Goal: Task Accomplishment & Management: Complete application form

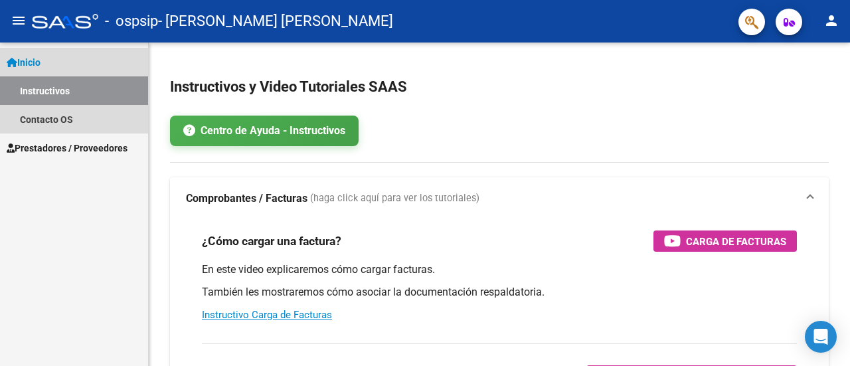
click at [62, 84] on link "Instructivos" at bounding box center [74, 90] width 148 height 29
click at [40, 65] on span "Inicio" at bounding box center [24, 62] width 34 height 15
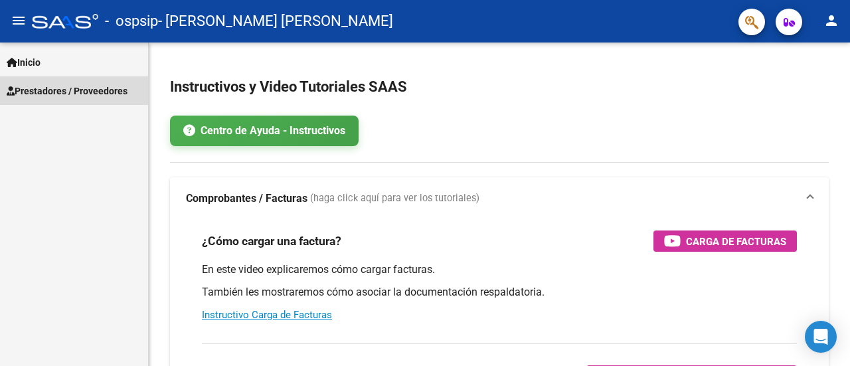
click at [57, 86] on span "Prestadores / Proveedores" at bounding box center [67, 91] width 121 height 15
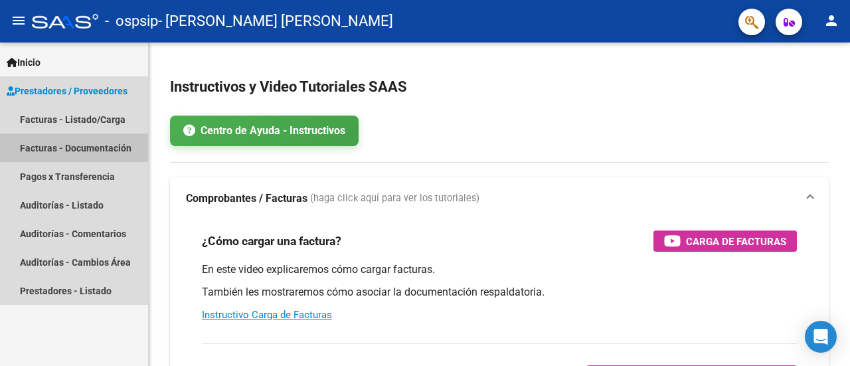
click at [65, 146] on link "Facturas - Documentación" at bounding box center [74, 147] width 148 height 29
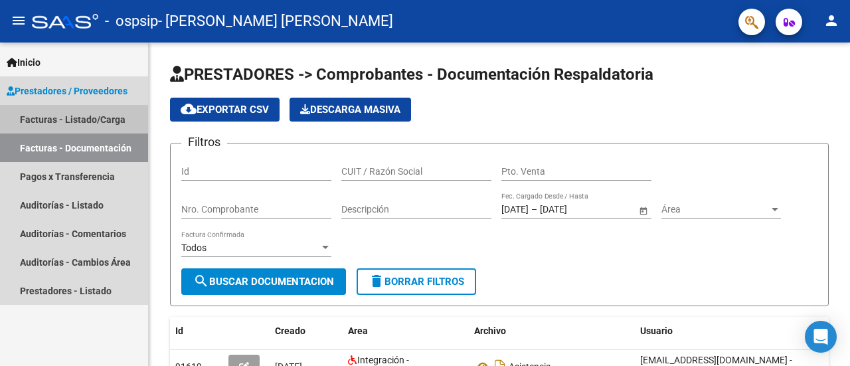
click at [96, 117] on link "Facturas - Listado/Carga" at bounding box center [74, 119] width 148 height 29
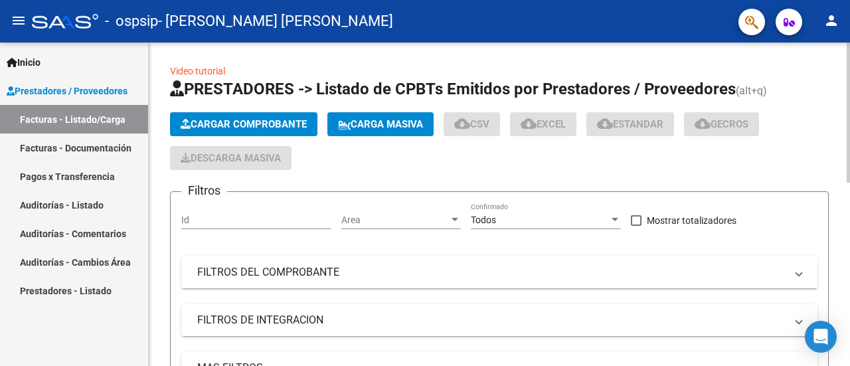
click at [255, 115] on button "Cargar Comprobante" at bounding box center [243, 124] width 147 height 24
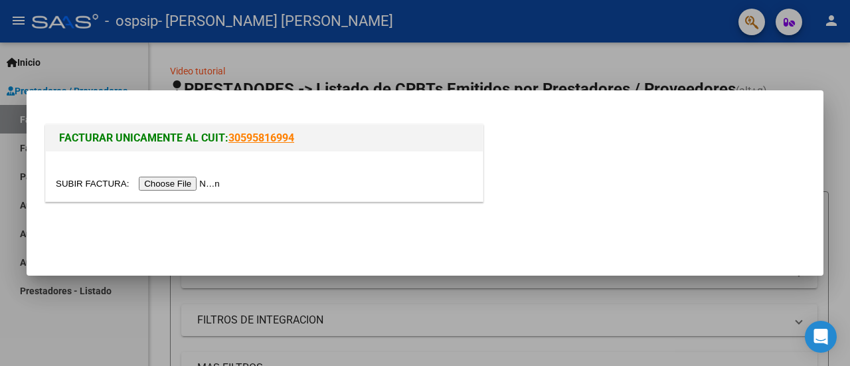
click at [200, 181] on input "file" at bounding box center [140, 184] width 168 height 14
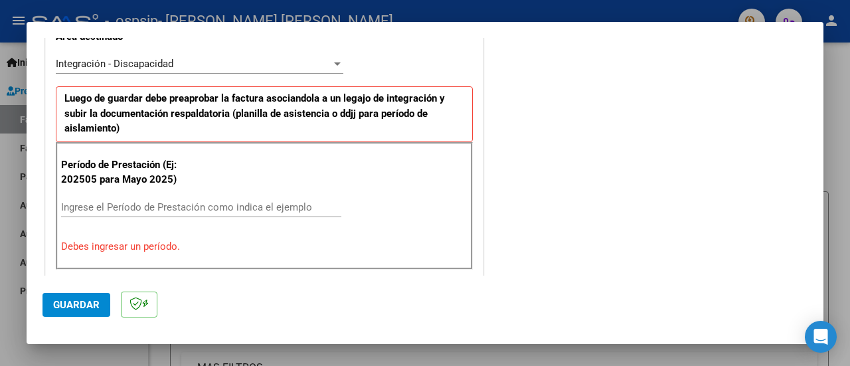
scroll to position [325, 0]
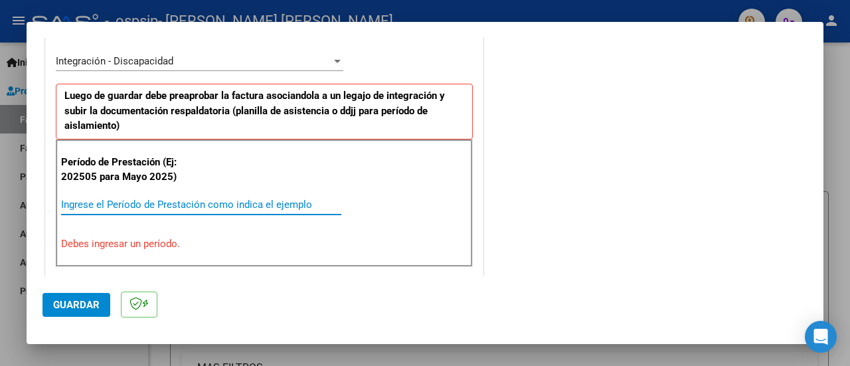
click at [127, 206] on input "Ingrese el Período de Prestación como indica el ejemplo" at bounding box center [201, 204] width 280 height 12
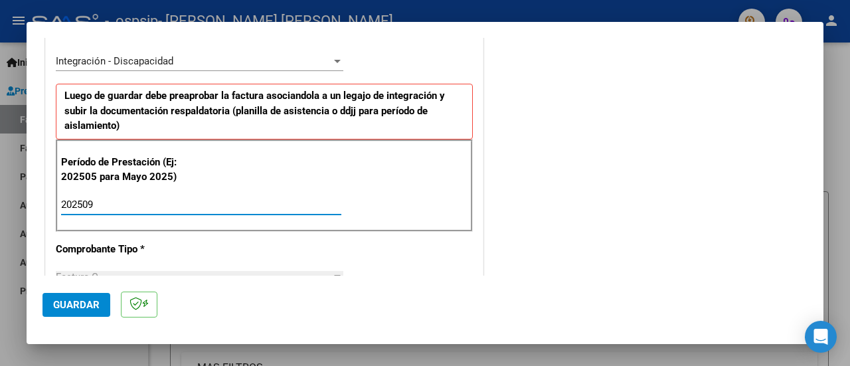
type input "202509"
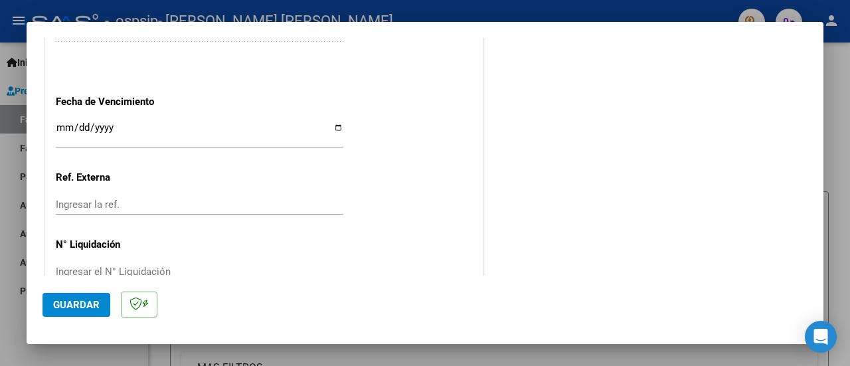
scroll to position [927, 0]
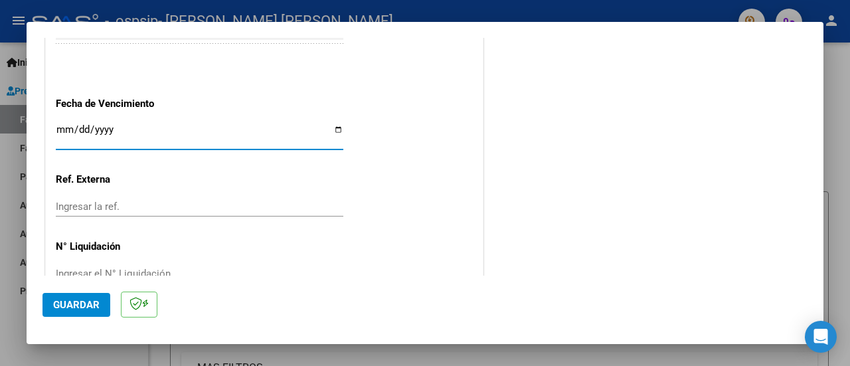
click at [335, 126] on input "Ingresar la fecha" at bounding box center [199, 134] width 287 height 21
type input "[DATE]"
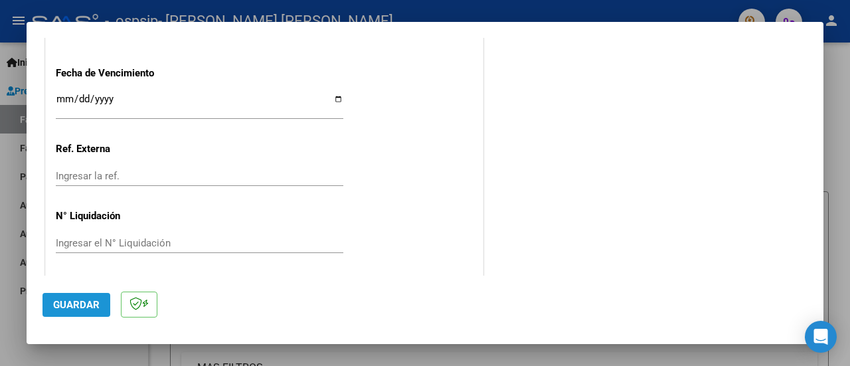
click at [80, 304] on span "Guardar" at bounding box center [76, 305] width 46 height 12
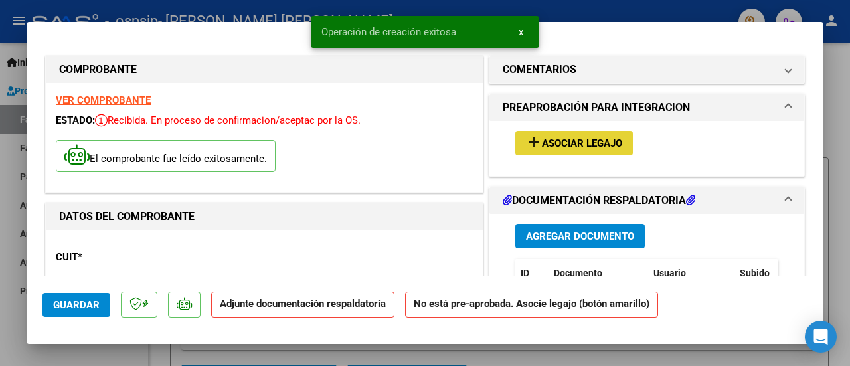
click at [563, 135] on button "add Asociar Legajo" at bounding box center [573, 143] width 117 height 25
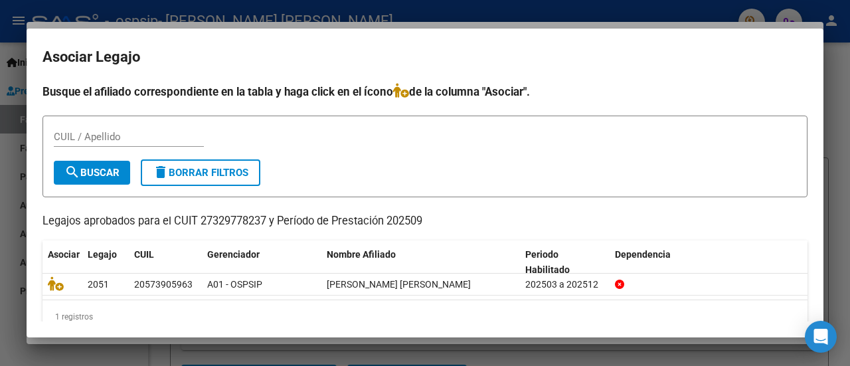
scroll to position [21, 0]
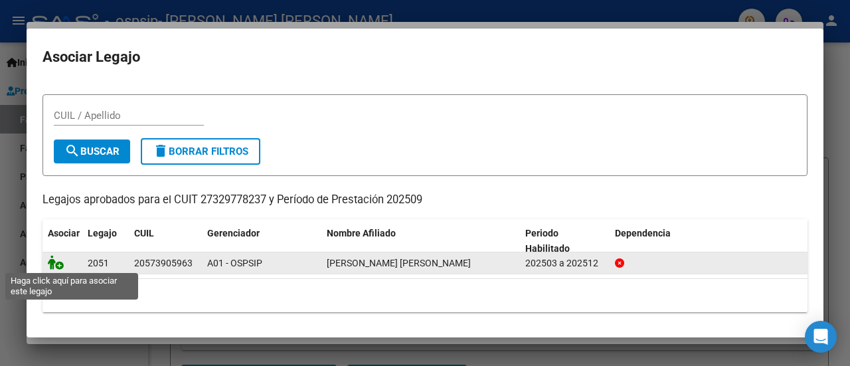
click at [54, 256] on icon at bounding box center [56, 262] width 16 height 15
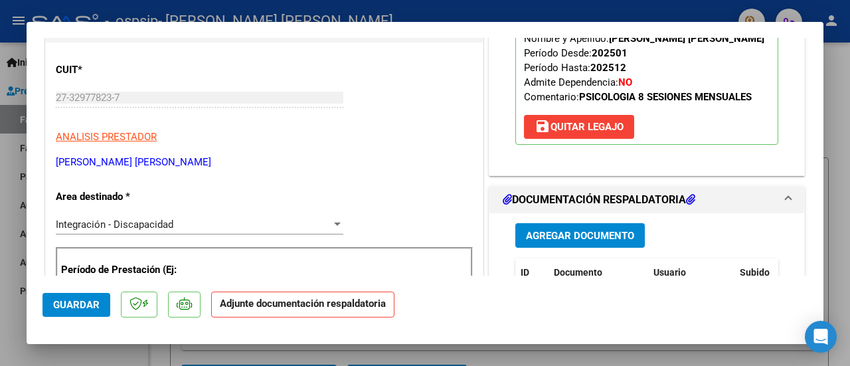
scroll to position [182, 0]
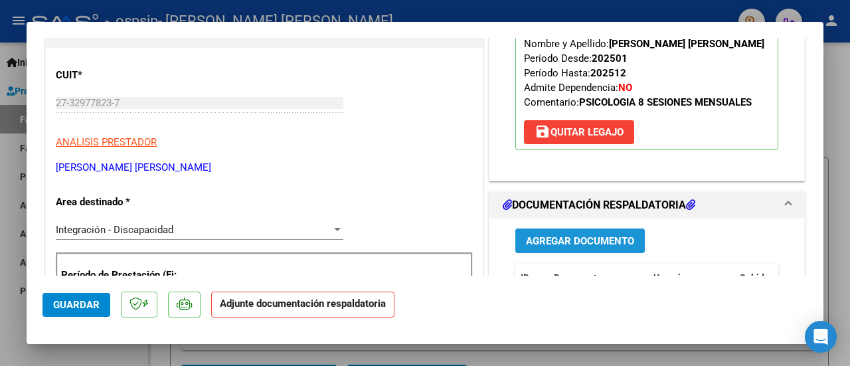
click at [596, 242] on span "Agregar Documento" at bounding box center [580, 241] width 108 height 12
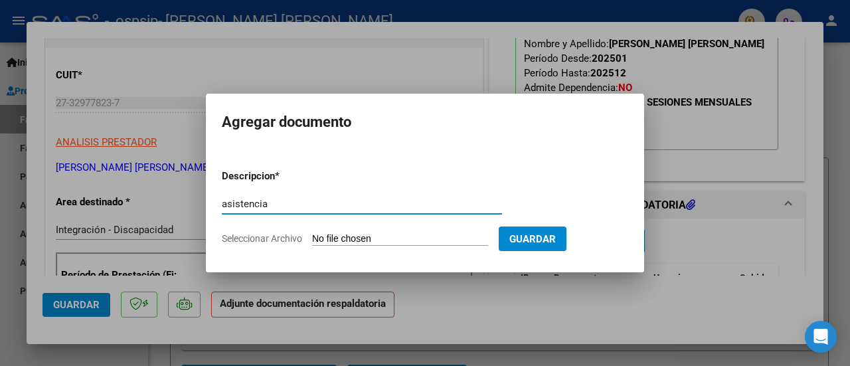
type input "asistencia"
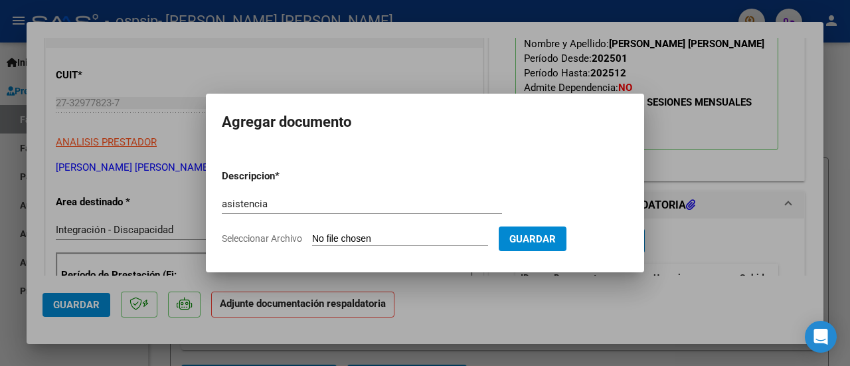
click at [369, 240] on input "Seleccionar Archivo" at bounding box center [400, 239] width 176 height 13
type input "C:\fakepath\A.[PERSON_NAME] .pdf"
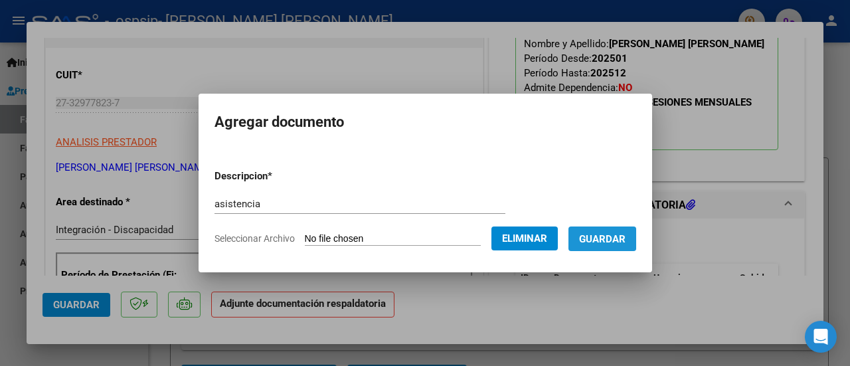
click at [598, 234] on span "Guardar" at bounding box center [602, 239] width 46 height 12
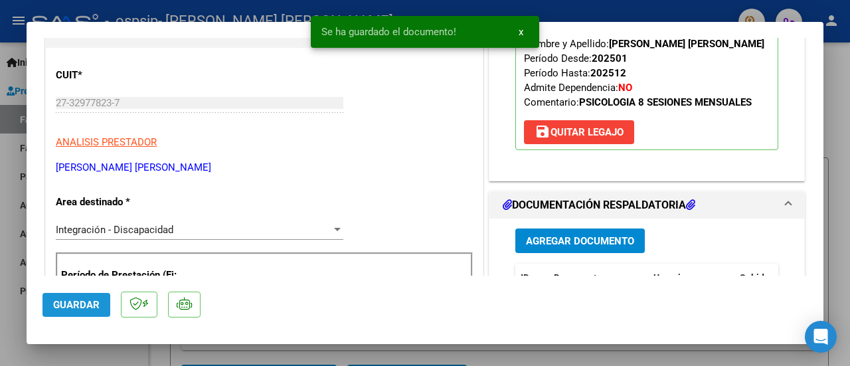
click at [74, 305] on span "Guardar" at bounding box center [76, 305] width 46 height 12
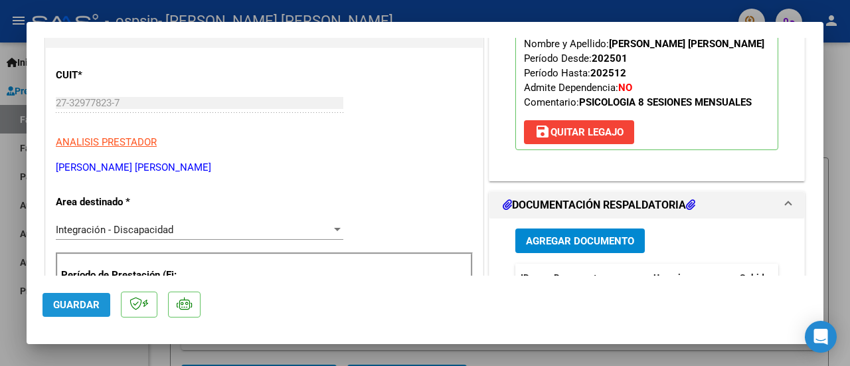
click at [94, 310] on span "Guardar" at bounding box center [76, 305] width 46 height 12
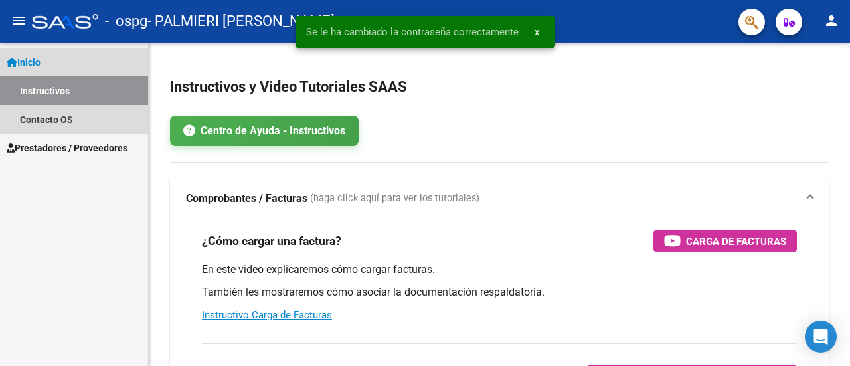
click at [29, 58] on span "Inicio" at bounding box center [24, 62] width 34 height 15
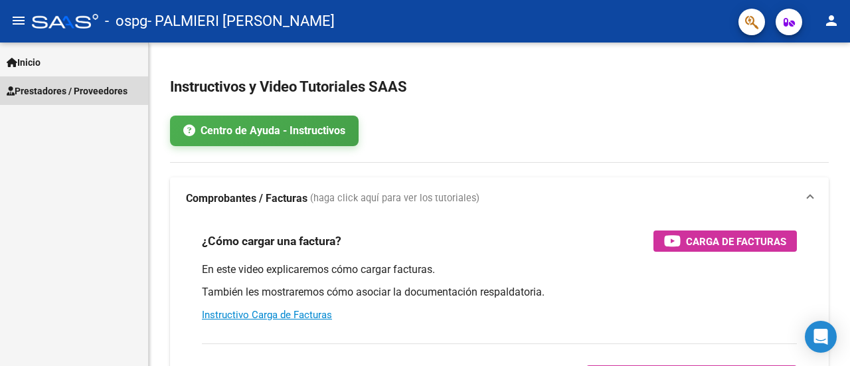
click at [74, 86] on span "Prestadores / Proveedores" at bounding box center [67, 91] width 121 height 15
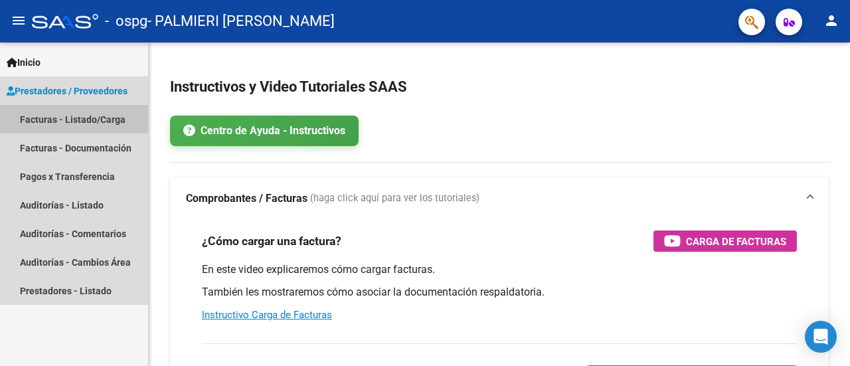
click at [72, 111] on link "Facturas - Listado/Carga" at bounding box center [74, 119] width 148 height 29
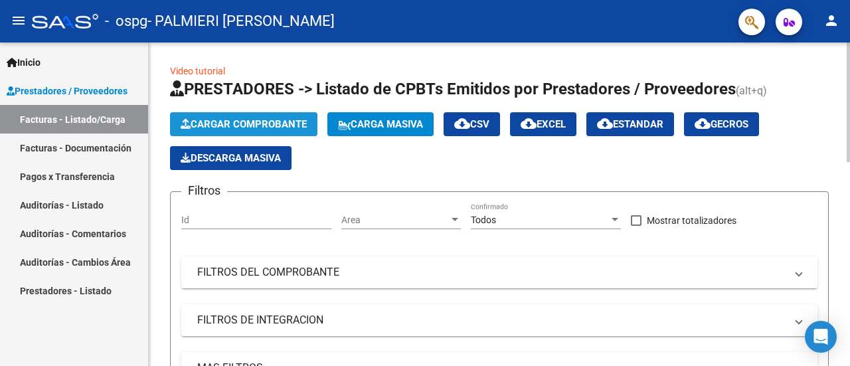
click at [270, 121] on span "Cargar Comprobante" at bounding box center [244, 124] width 126 height 12
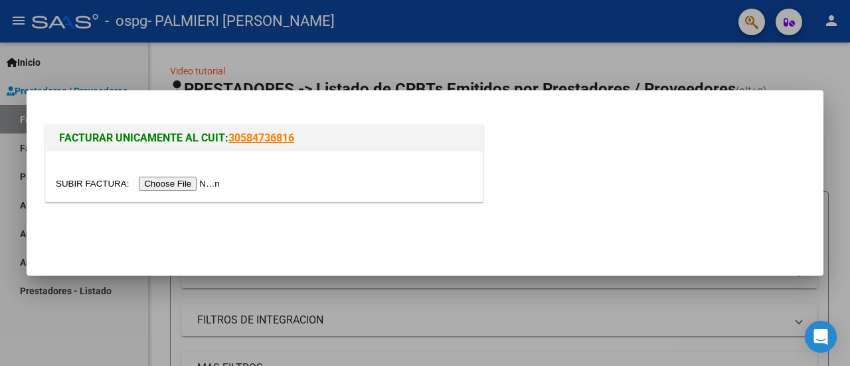
click at [187, 182] on input "file" at bounding box center [140, 184] width 168 height 14
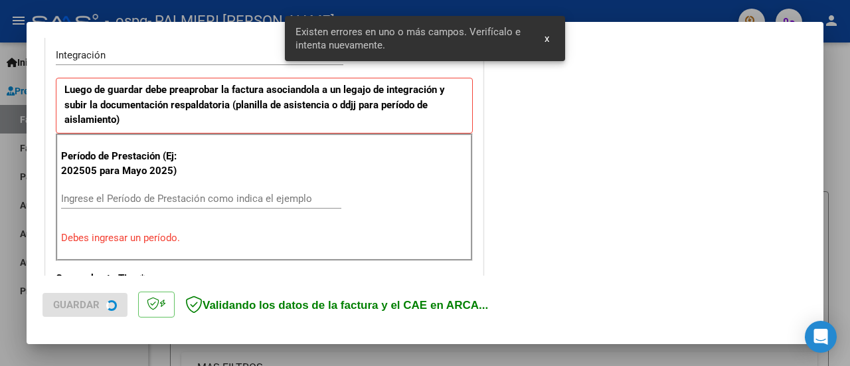
scroll to position [356, 0]
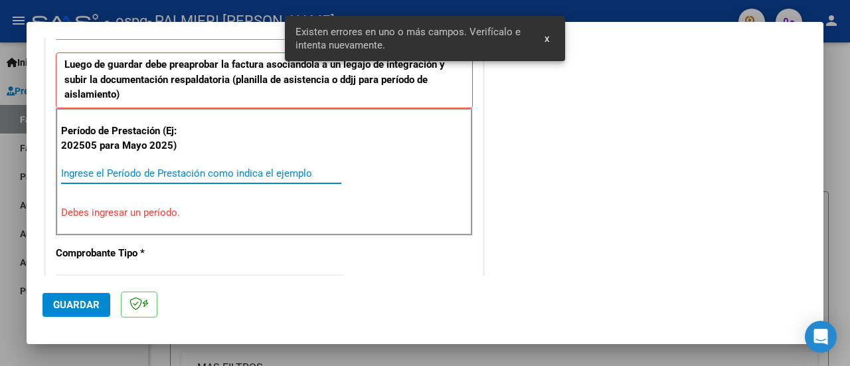
click at [276, 173] on input "Ingrese el Período de Prestación como indica el ejemplo" at bounding box center [201, 173] width 280 height 12
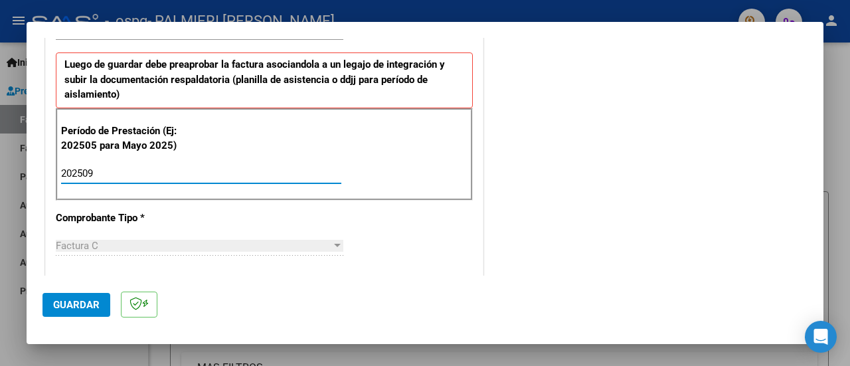
type input "202509"
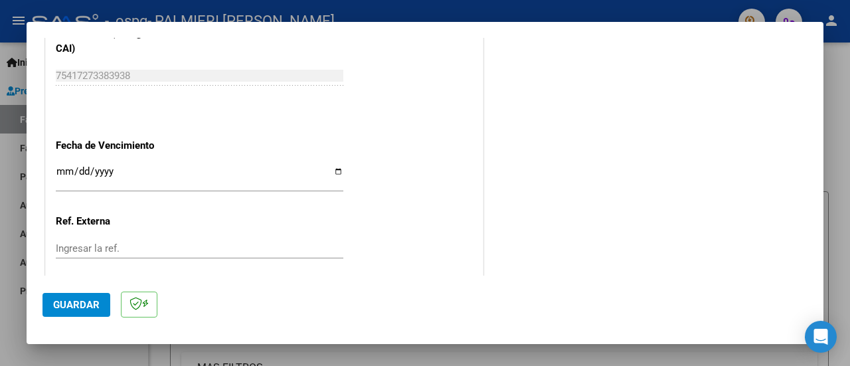
scroll to position [957, 0]
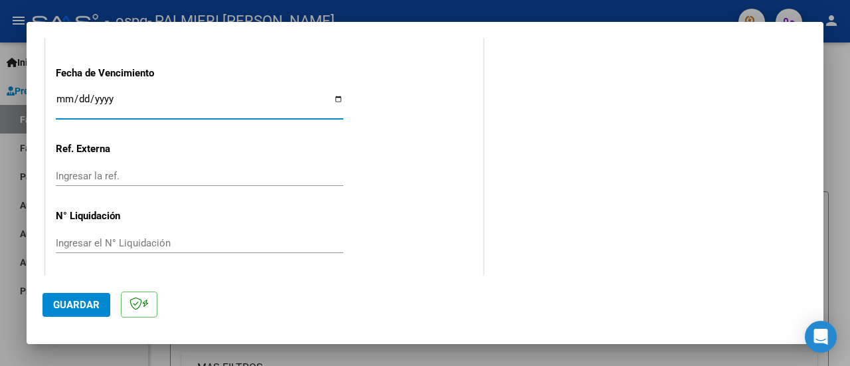
click at [332, 96] on input "Ingresar la fecha" at bounding box center [199, 104] width 287 height 21
type input "[DATE]"
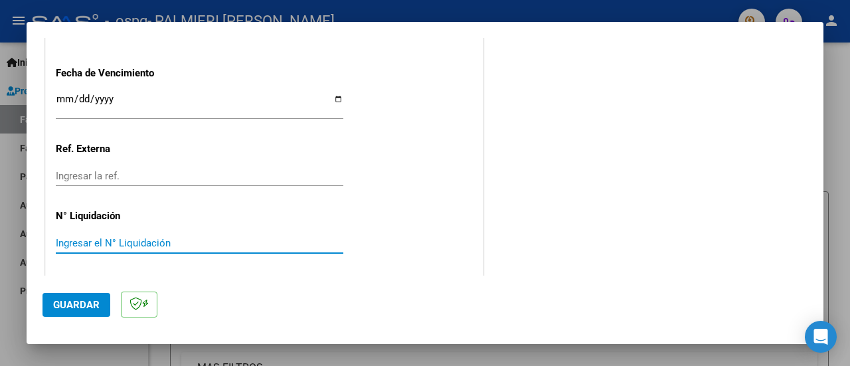
click at [117, 244] on input "Ingresar el N° Liquidación" at bounding box center [199, 243] width 287 height 12
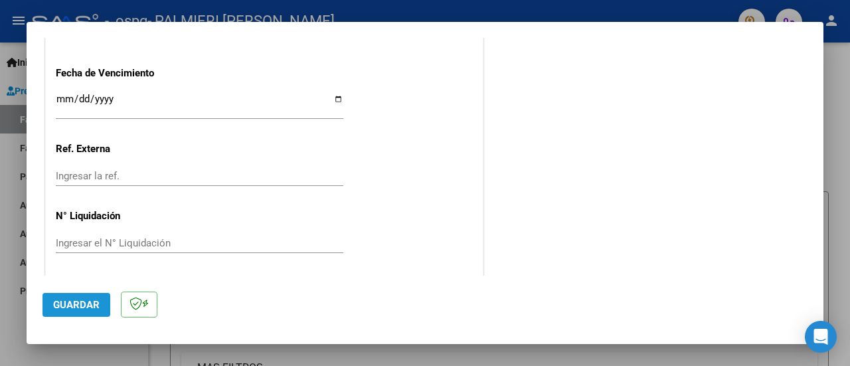
click at [88, 303] on span "Guardar" at bounding box center [76, 305] width 46 height 12
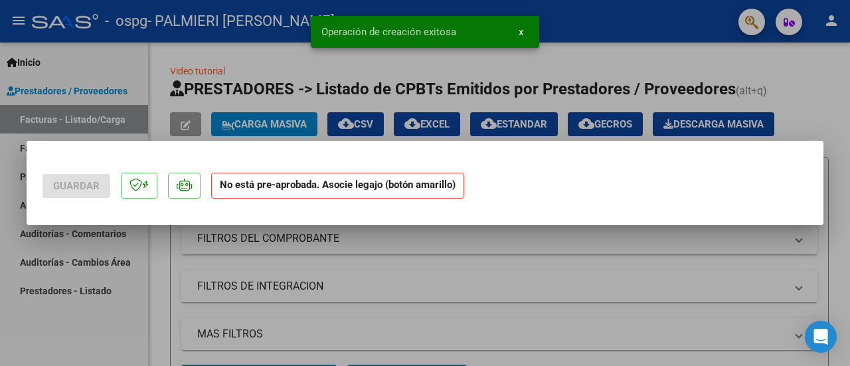
scroll to position [0, 0]
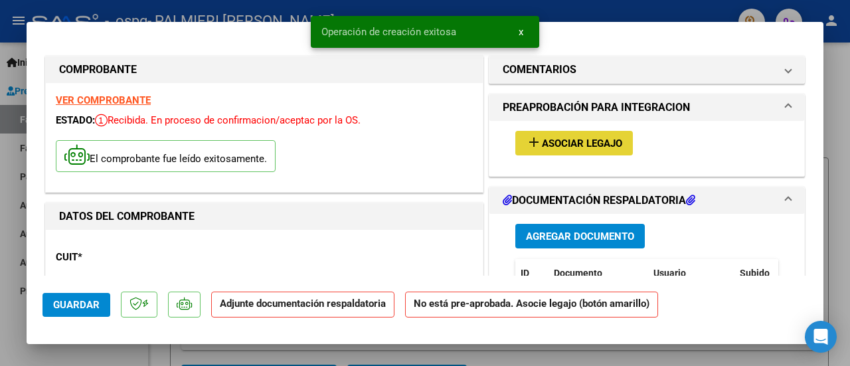
click at [573, 147] on span "Asociar Legajo" at bounding box center [582, 143] width 80 height 12
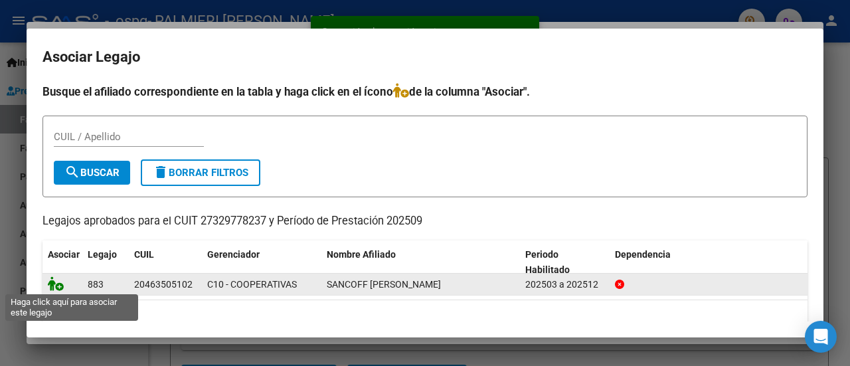
click at [57, 285] on icon at bounding box center [56, 283] width 16 height 15
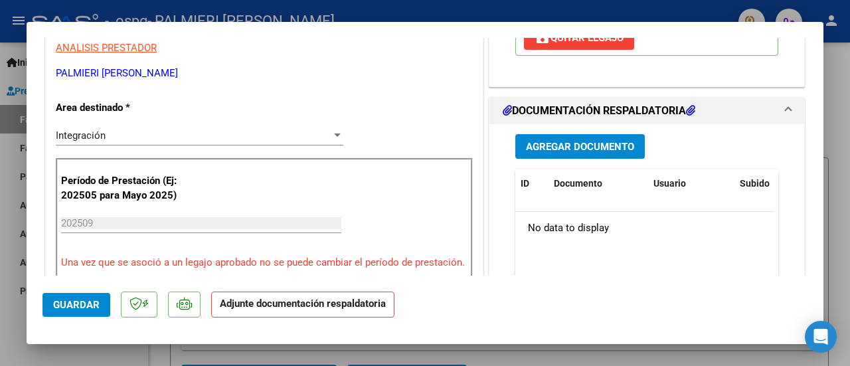
scroll to position [271, 0]
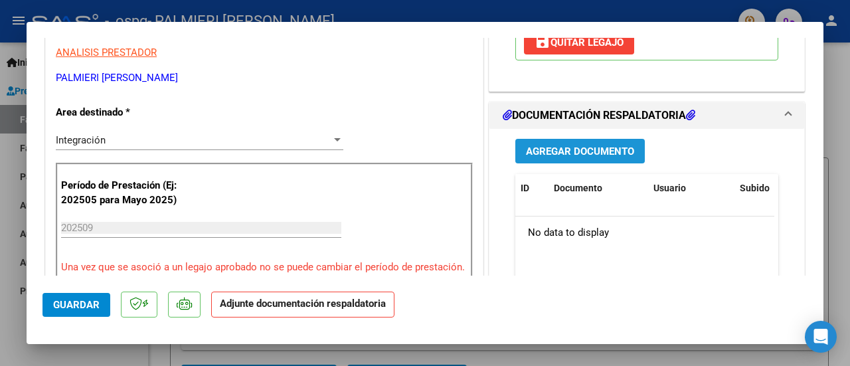
click at [554, 157] on span "Agregar Documento" at bounding box center [580, 151] width 108 height 12
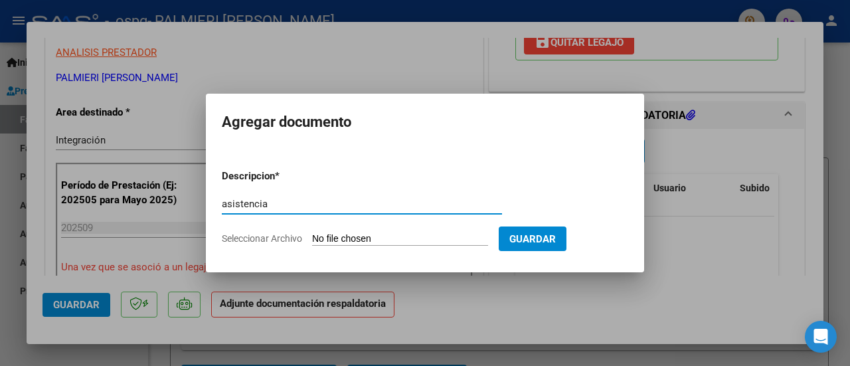
type input "asistencia"
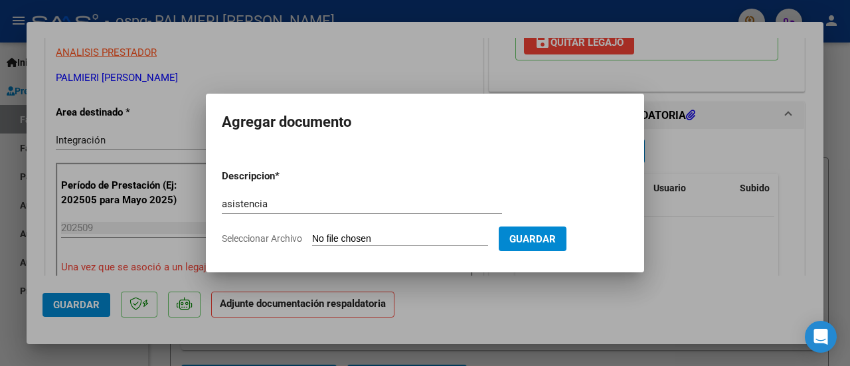
click at [356, 238] on input "Seleccionar Archivo" at bounding box center [400, 239] width 176 height 13
type input "C:\fakepath\A.sancoff Franco sep.pdf"
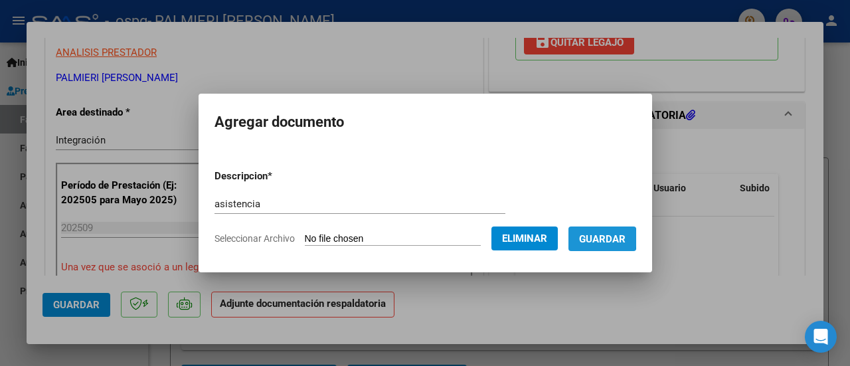
click at [605, 238] on span "Guardar" at bounding box center [602, 239] width 46 height 12
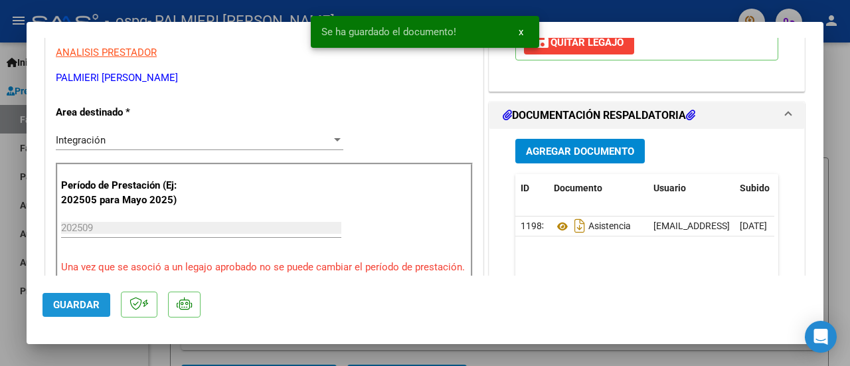
click at [64, 308] on span "Guardar" at bounding box center [76, 305] width 46 height 12
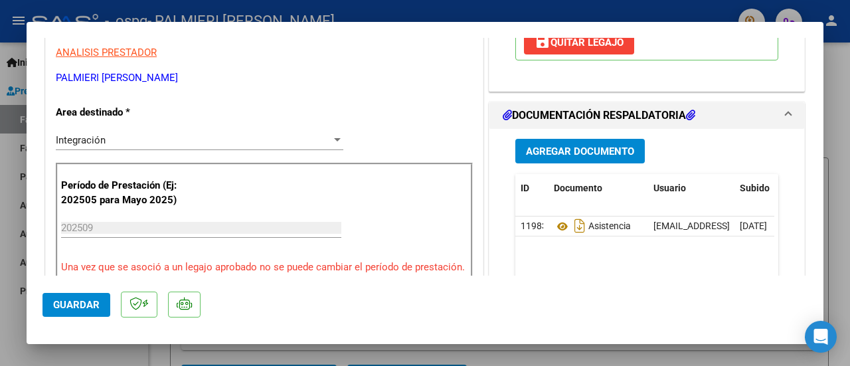
click at [70, 317] on mat-dialog-actions "Guardar" at bounding box center [424, 301] width 765 height 52
click at [72, 305] on span "Guardar" at bounding box center [76, 305] width 46 height 12
